Goal: Information Seeking & Learning: Learn about a topic

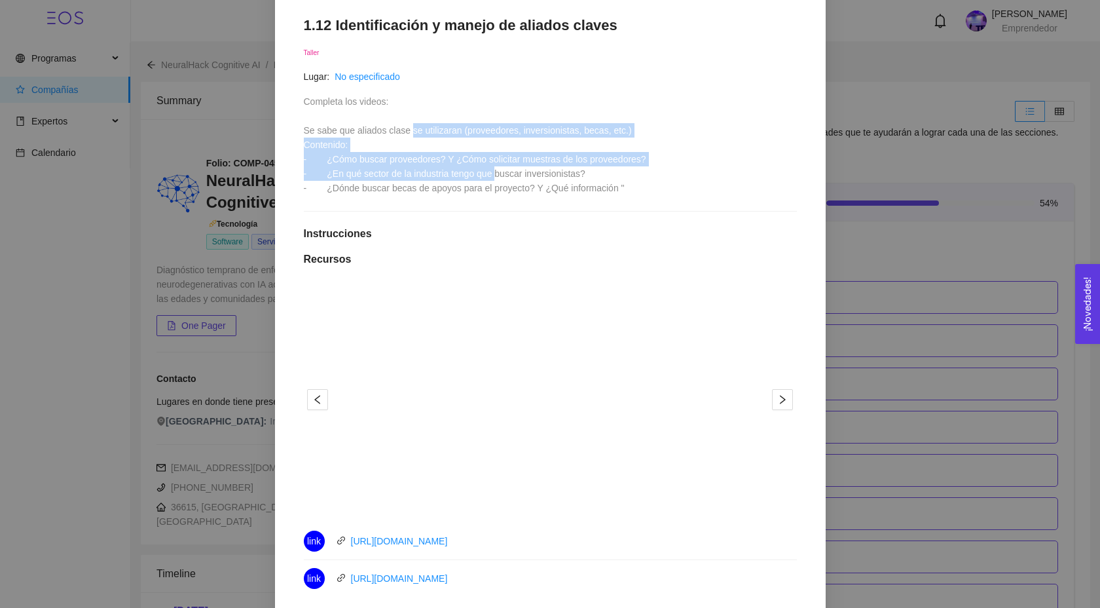
drag, startPoint x: 414, startPoint y: 131, endPoint x: 498, endPoint y: 170, distance: 92.9
click at [498, 171] on span "Completa los videos: Se sabe que aliados clase se utilizaran (proveedores, inve…" at bounding box center [475, 144] width 342 height 97
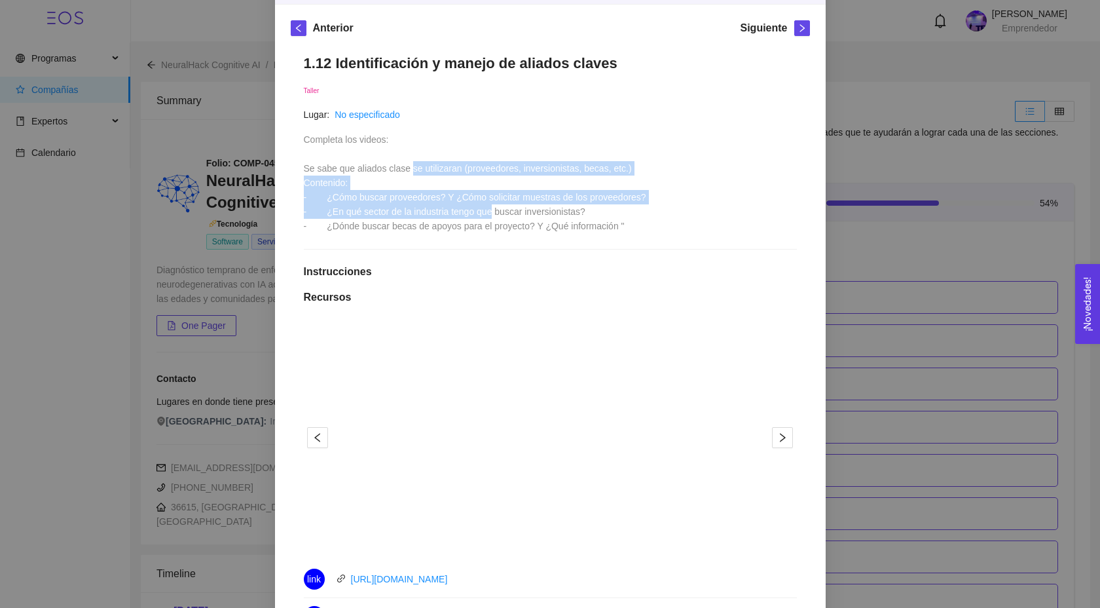
scroll to position [174, 0]
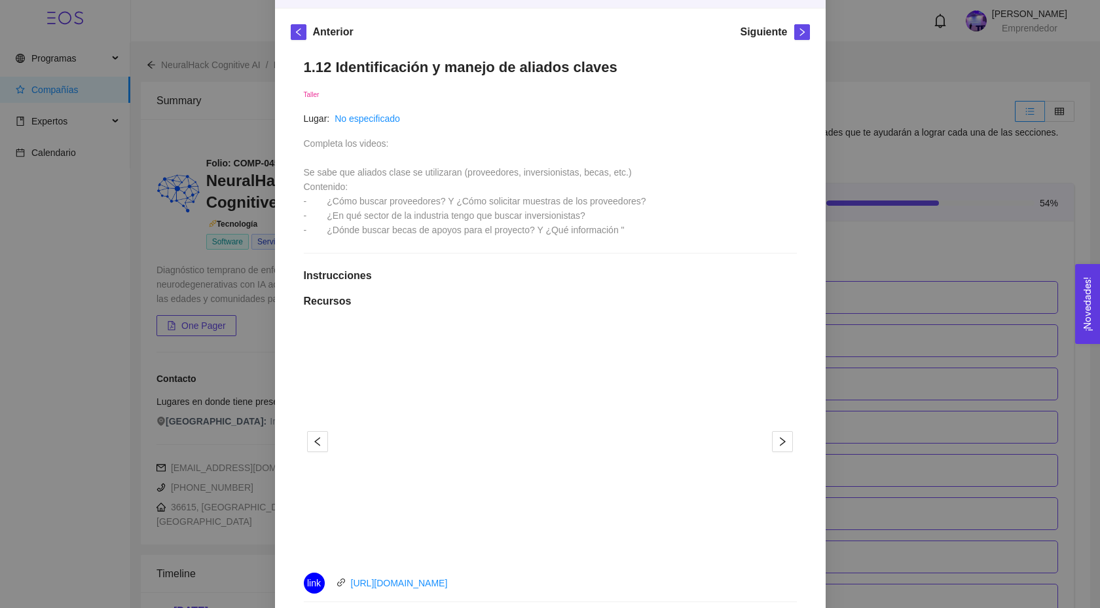
click at [380, 175] on span "Completa los videos: Se sabe que aliados clase se utilizaran (proveedores, inve…" at bounding box center [475, 186] width 342 height 97
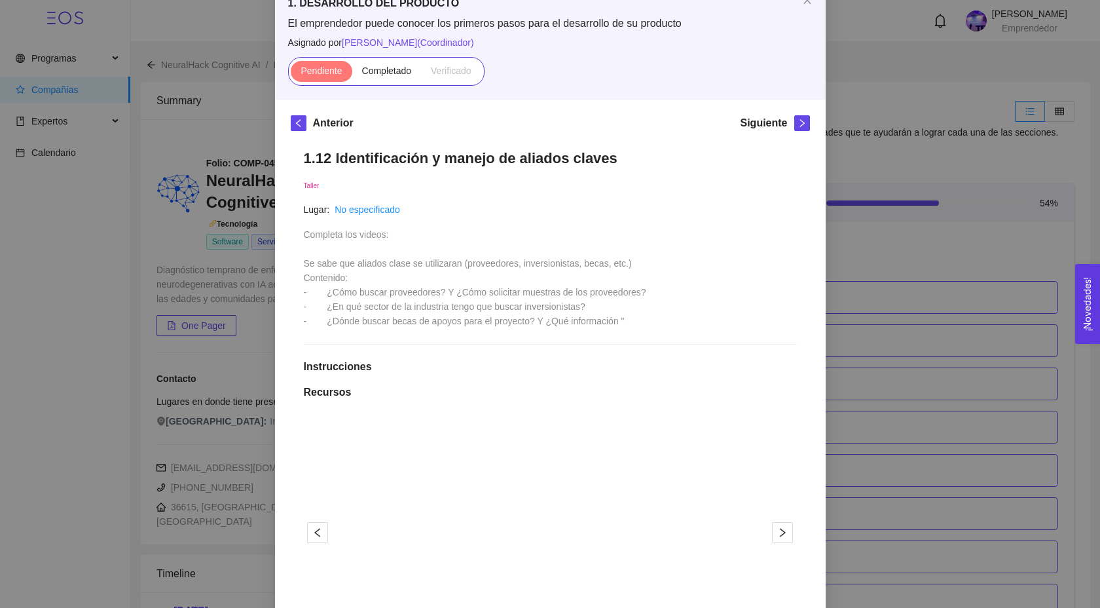
scroll to position [52, 0]
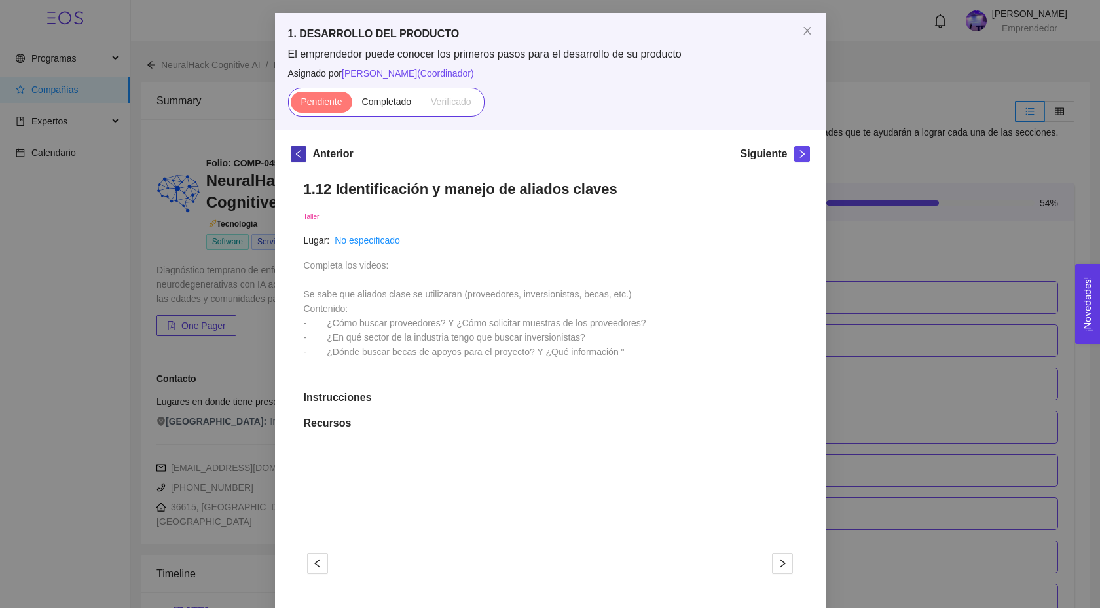
click at [301, 150] on icon "left" at bounding box center [298, 153] width 9 height 9
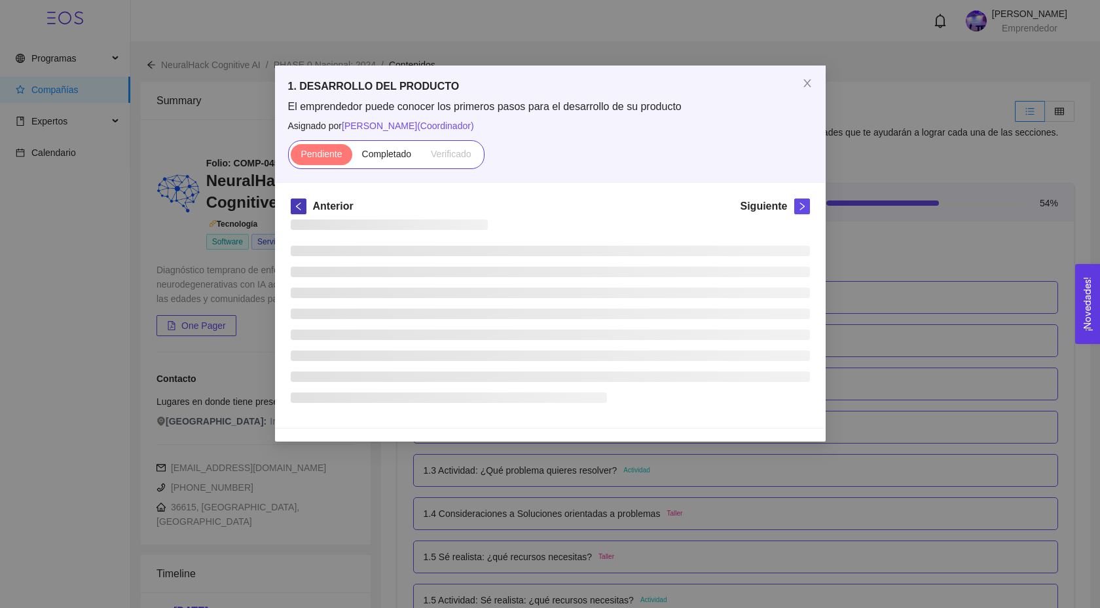
scroll to position [0, 0]
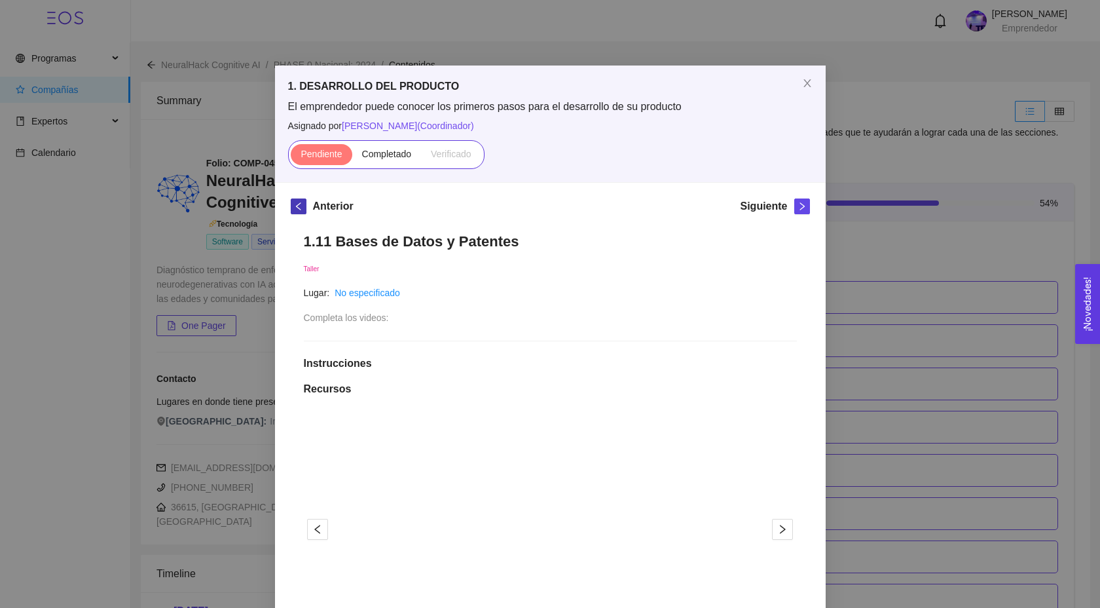
click at [298, 210] on icon "left" at bounding box center [298, 206] width 9 height 9
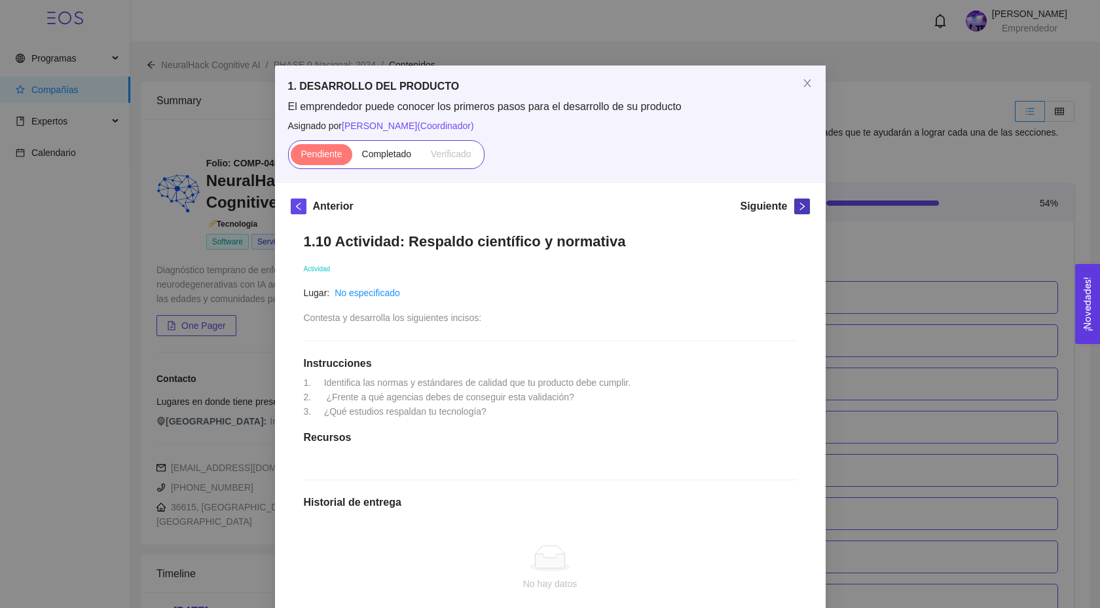
click at [798, 208] on icon "right" at bounding box center [802, 206] width 9 height 9
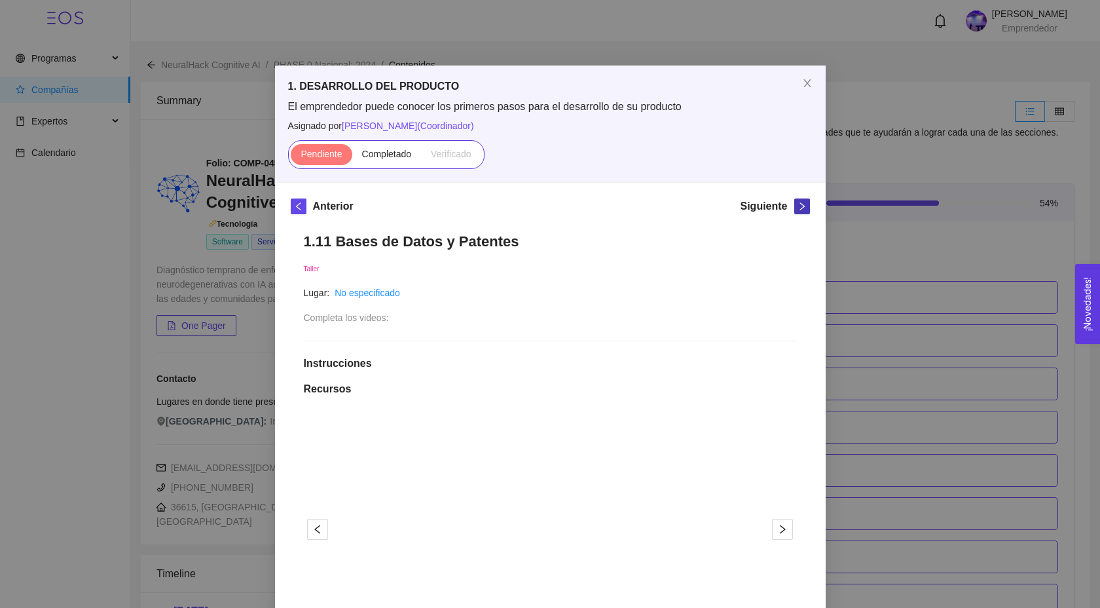
click at [798, 208] on icon "right" at bounding box center [802, 206] width 9 height 9
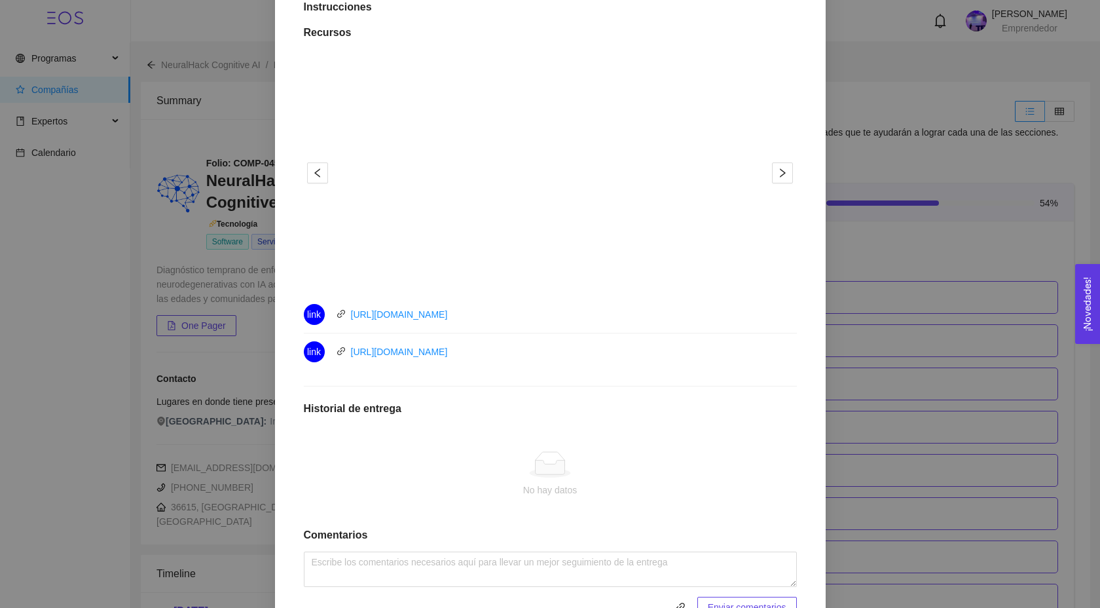
scroll to position [511, 0]
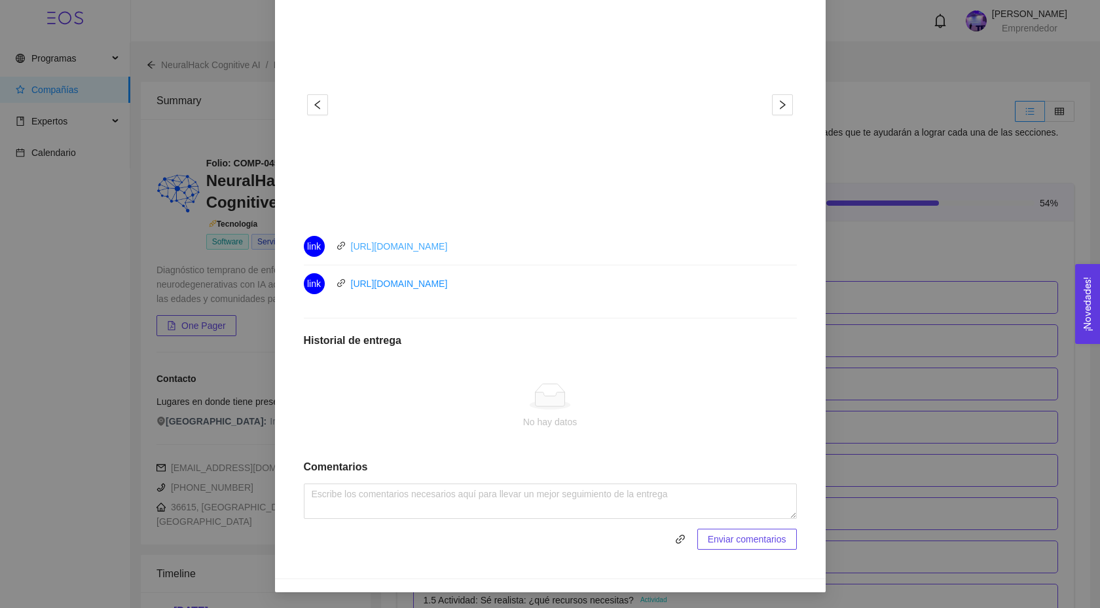
click at [415, 245] on link "[URL][DOMAIN_NAME]" at bounding box center [399, 246] width 97 height 10
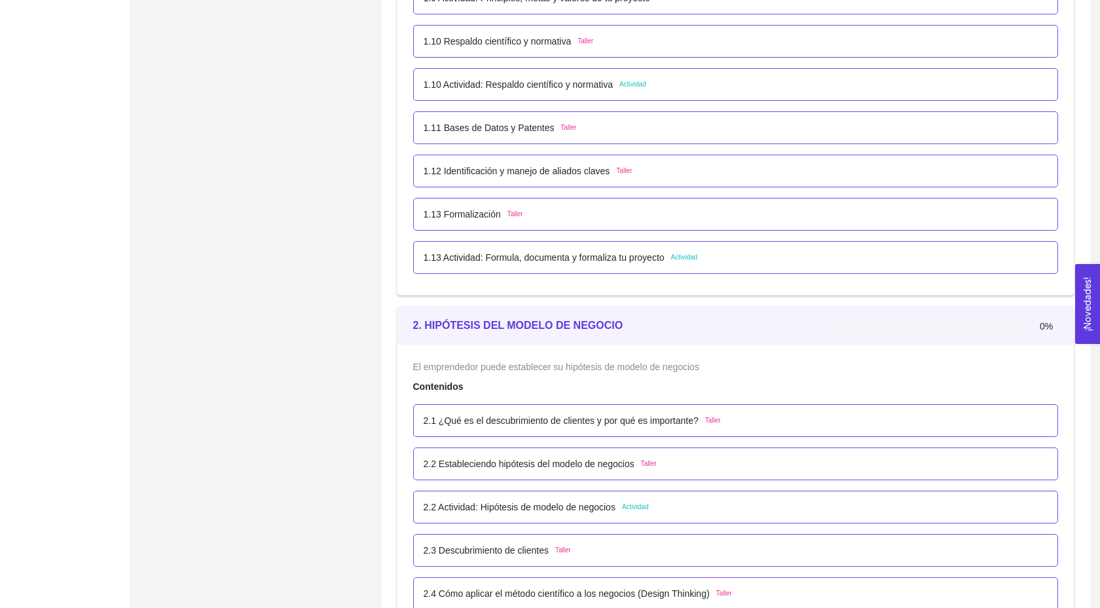
scroll to position [938, 0]
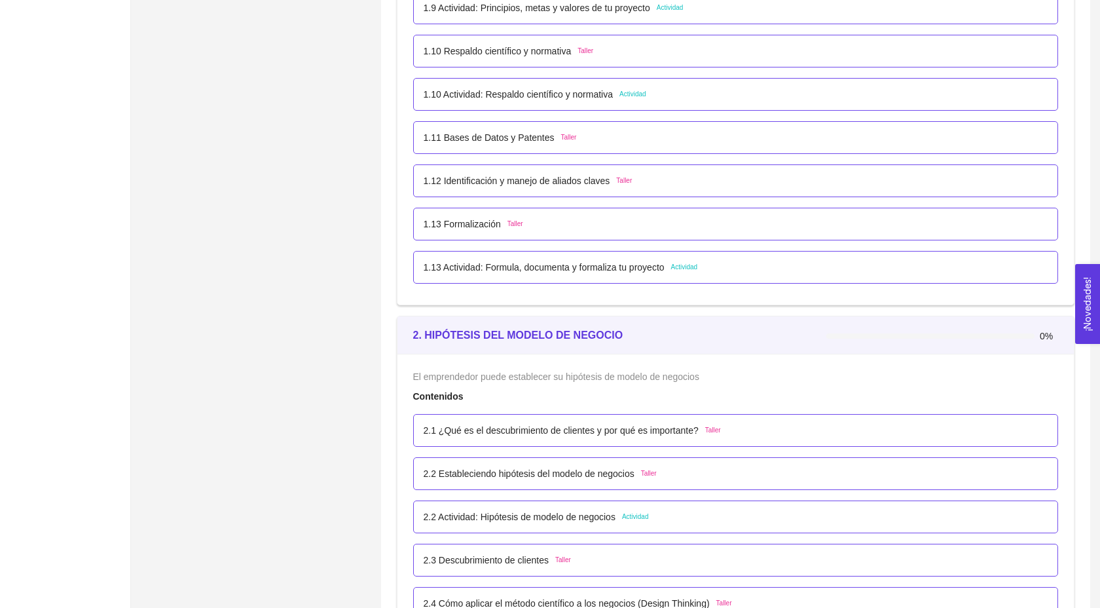
click at [527, 188] on p "1.12 Identificación y manejo de aliados claves" at bounding box center [517, 181] width 187 height 14
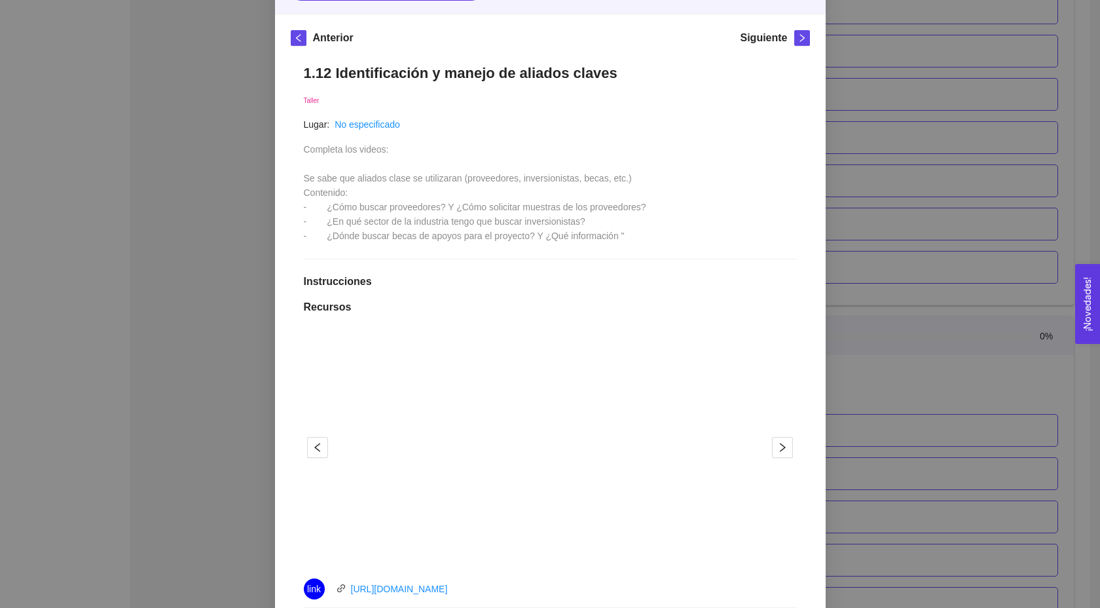
scroll to position [511, 0]
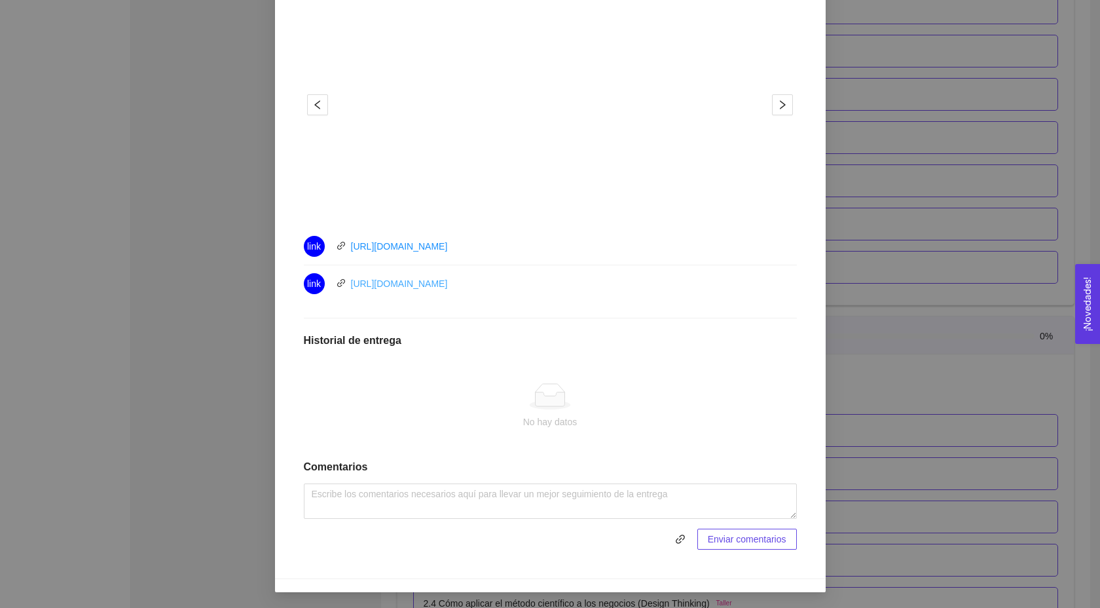
click at [394, 284] on link "[URL][DOMAIN_NAME]" at bounding box center [399, 283] width 97 height 10
